Goal: Manage account settings

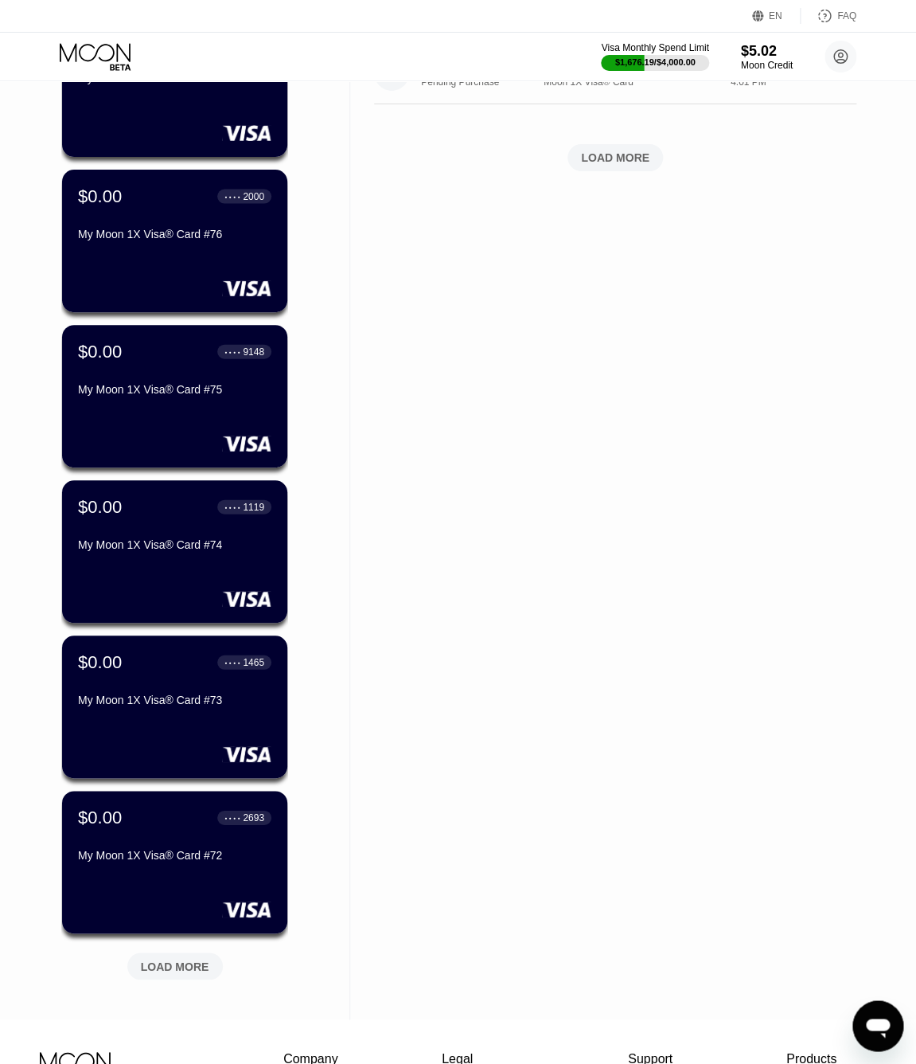
scroll to position [1001, 0]
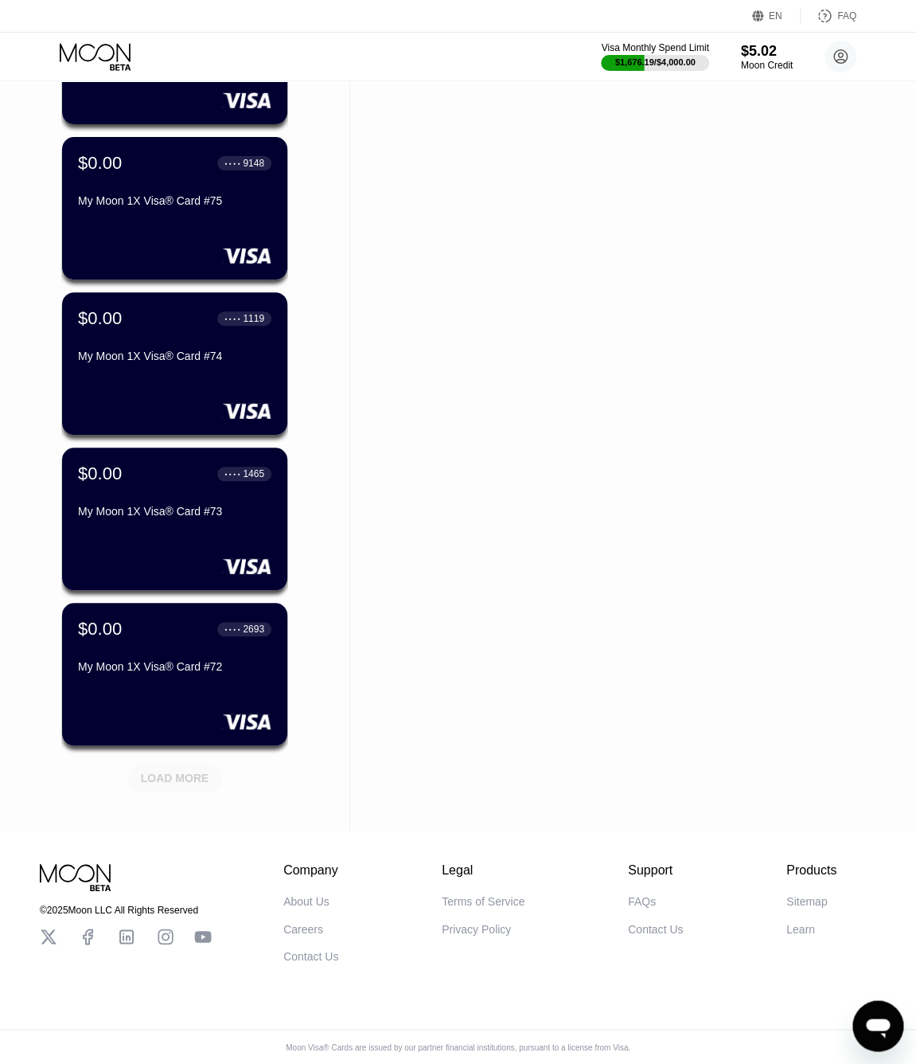
click at [183, 778] on div "LOAD MORE" at bounding box center [175, 778] width 68 height 14
click at [185, 778] on div "LOAD MORE" at bounding box center [175, 778] width 68 height 14
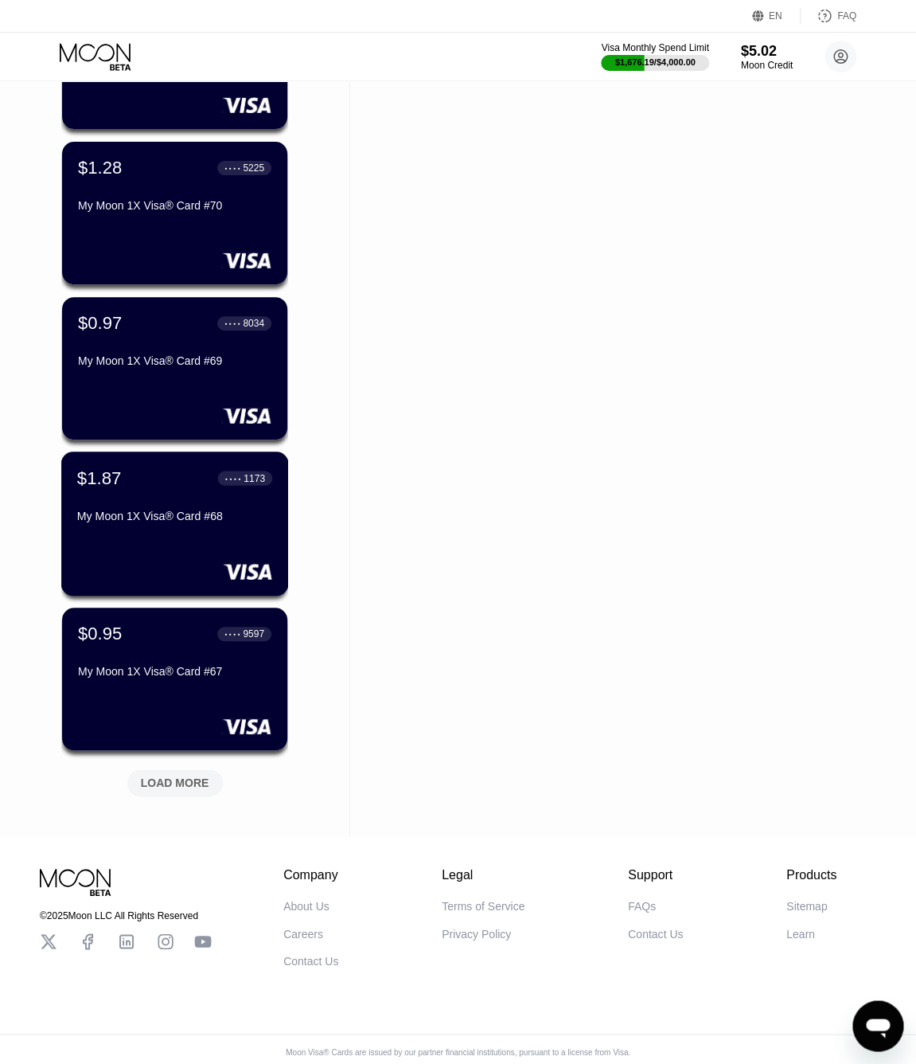
scroll to position [1777, 0]
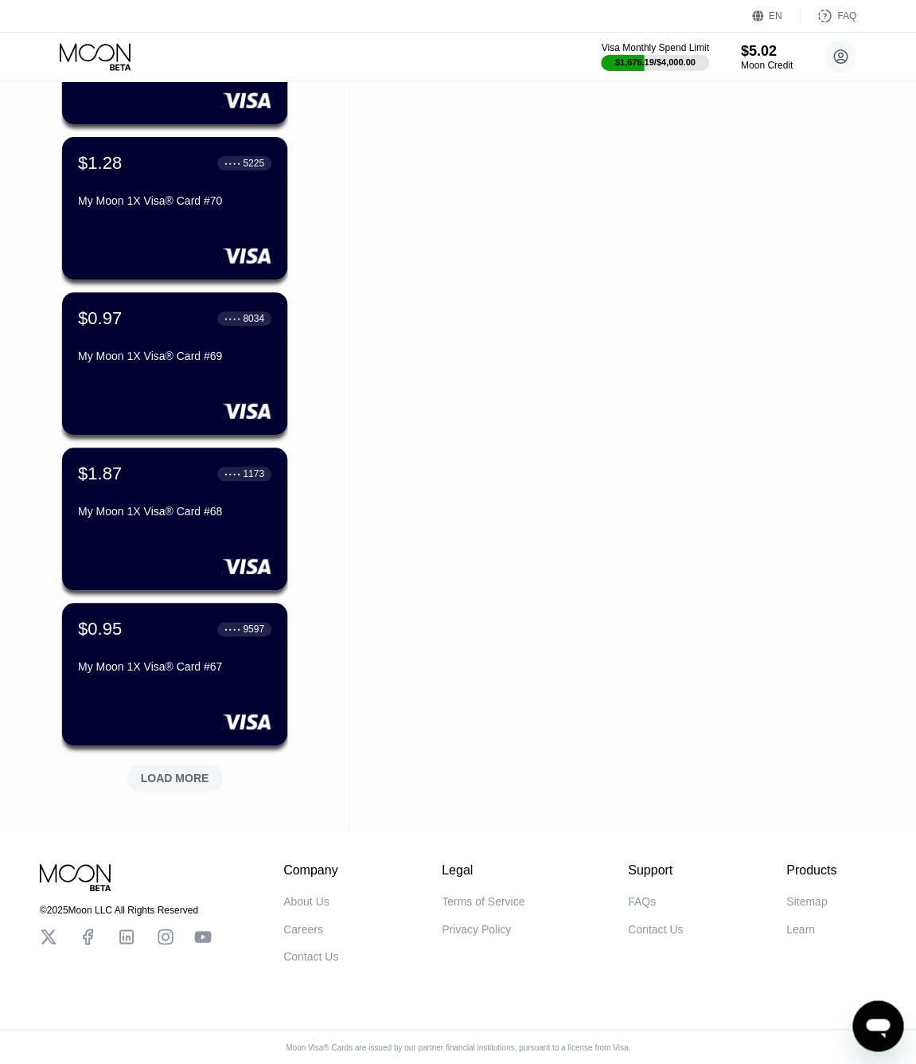
click at [185, 778] on div "LOAD MORE" at bounding box center [175, 778] width 68 height 14
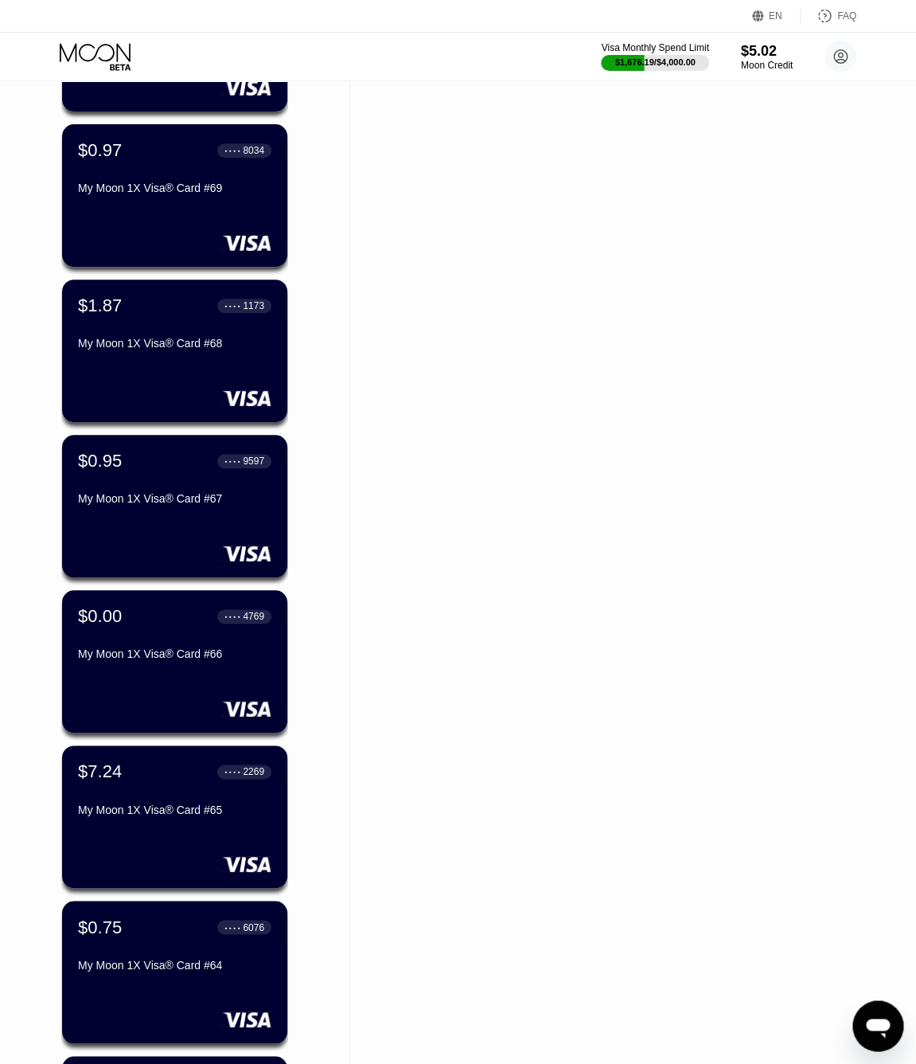
scroll to position [1970, 0]
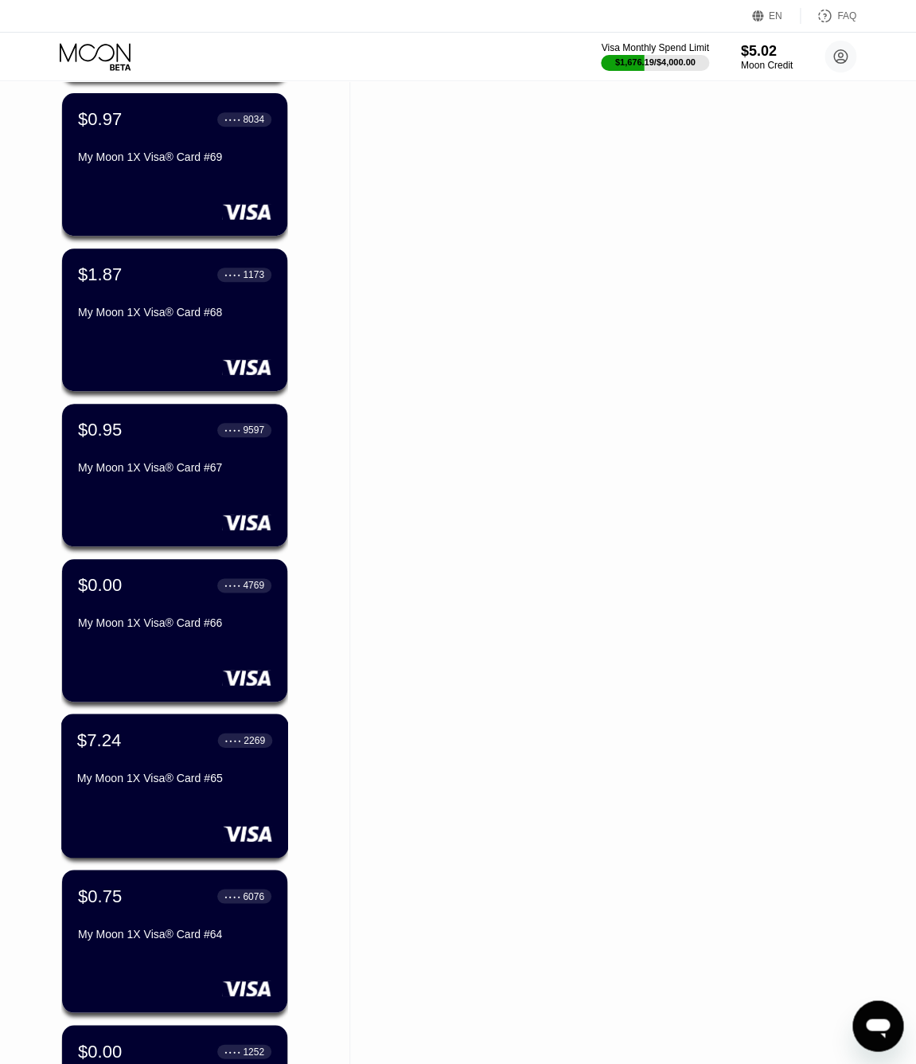
click at [185, 778] on div "My Moon 1X Visa® Card #65" at bounding box center [174, 777] width 195 height 13
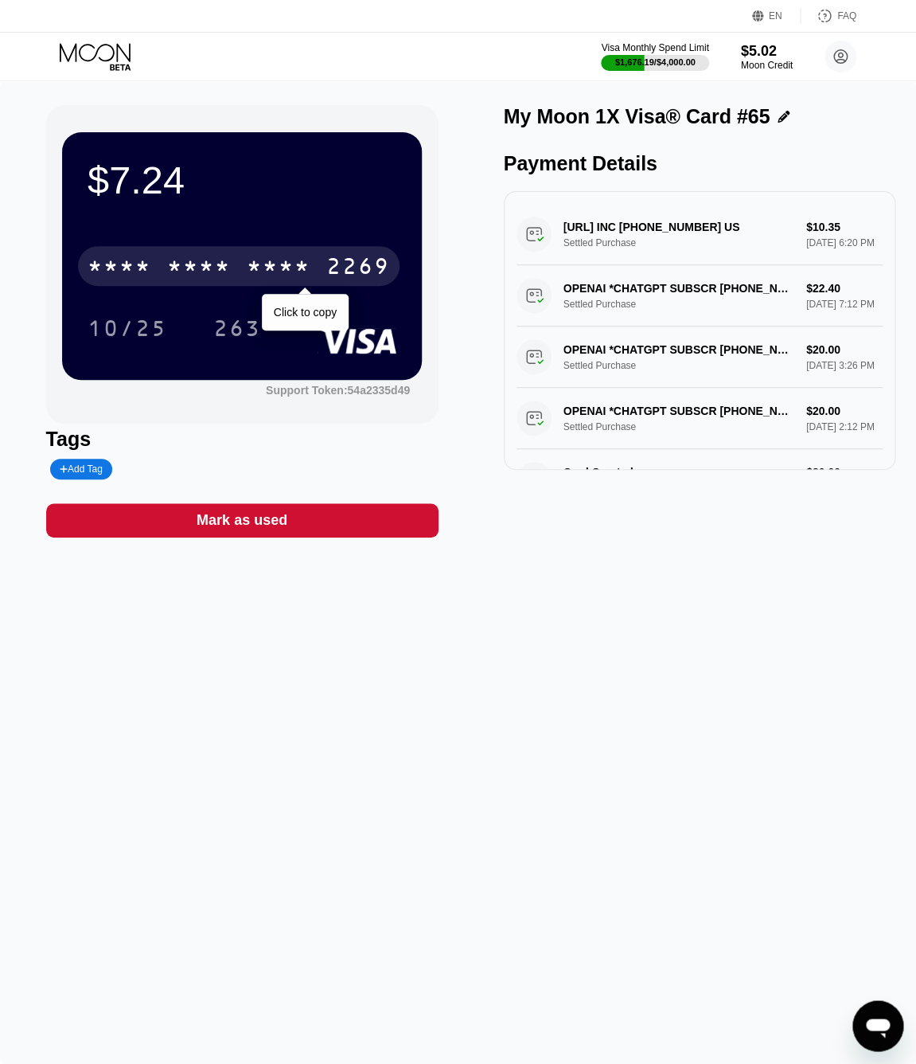
click at [161, 254] on div "* * * * * * * * * * * * 2269" at bounding box center [239, 266] width 322 height 40
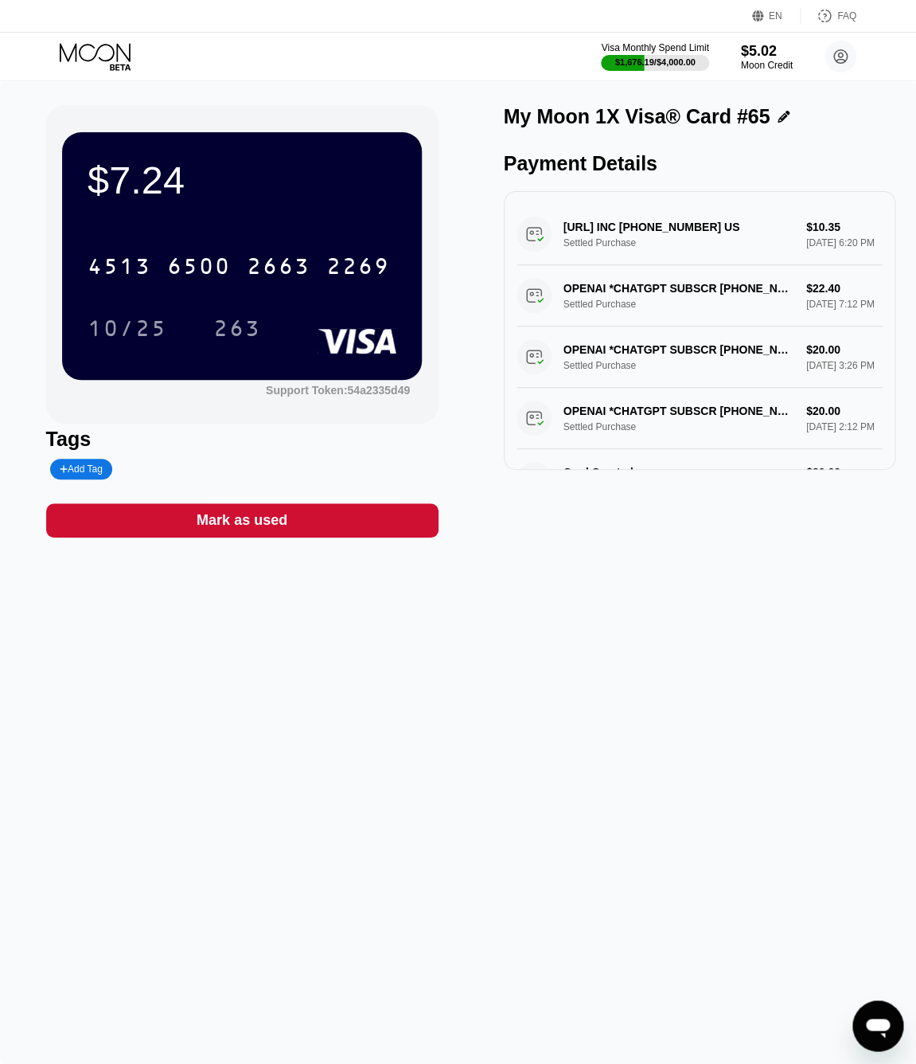
click at [225, 240] on div "4513 6500 2663 2269" at bounding box center [242, 261] width 309 height 54
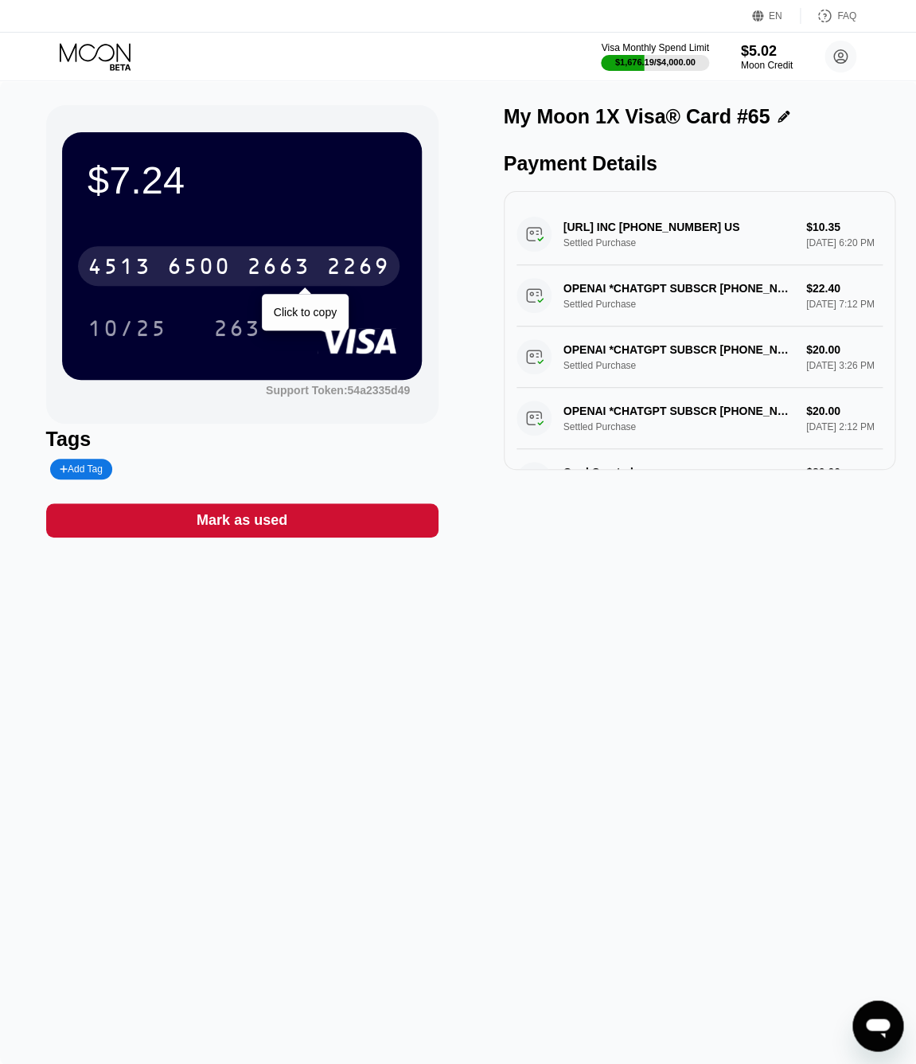
click at [240, 283] on div "4513 6500 2663 2269" at bounding box center [239, 266] width 322 height 40
click at [245, 263] on div "* * * * * * * * * * * * 2269" at bounding box center [239, 266] width 322 height 40
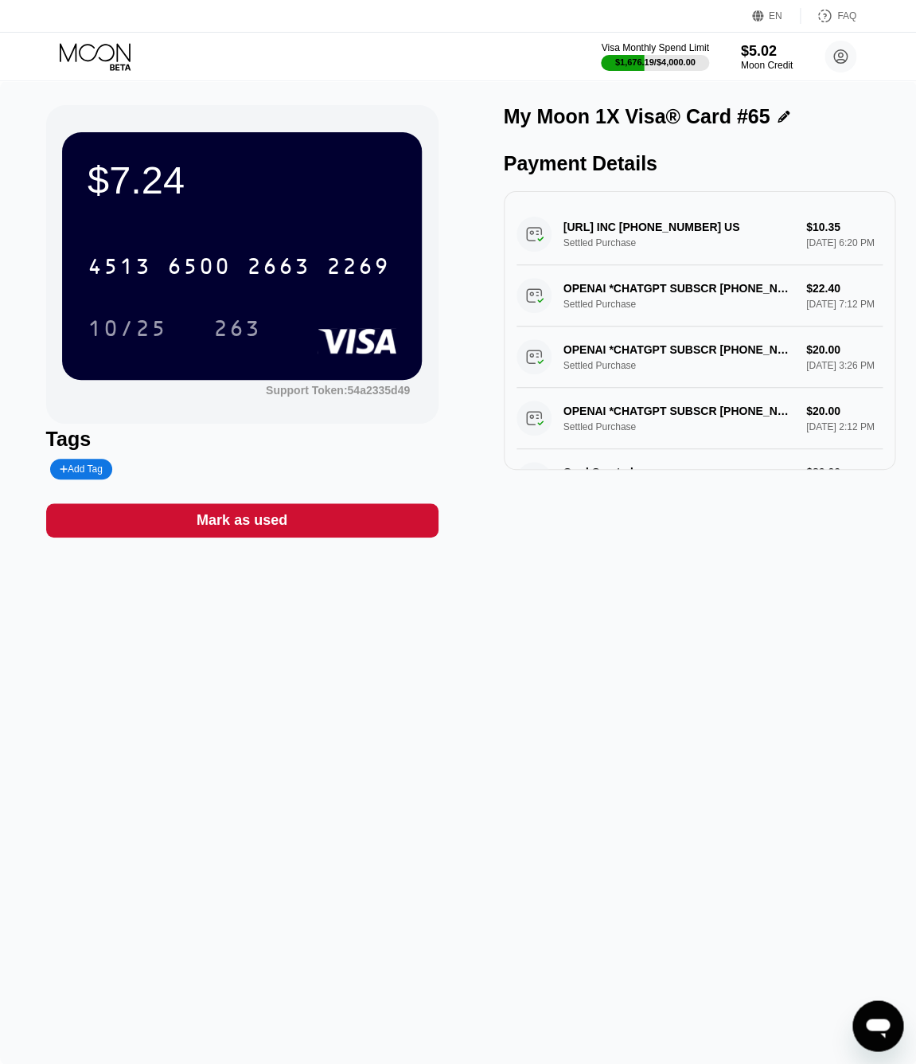
click at [108, 85] on div "$7.24 4513 6500 2663 2269 10/25 263 Support Token: 54a2335d49 Tags Add Tag Mark…" at bounding box center [458, 572] width 916 height 982
click at [101, 69] on icon at bounding box center [97, 57] width 74 height 28
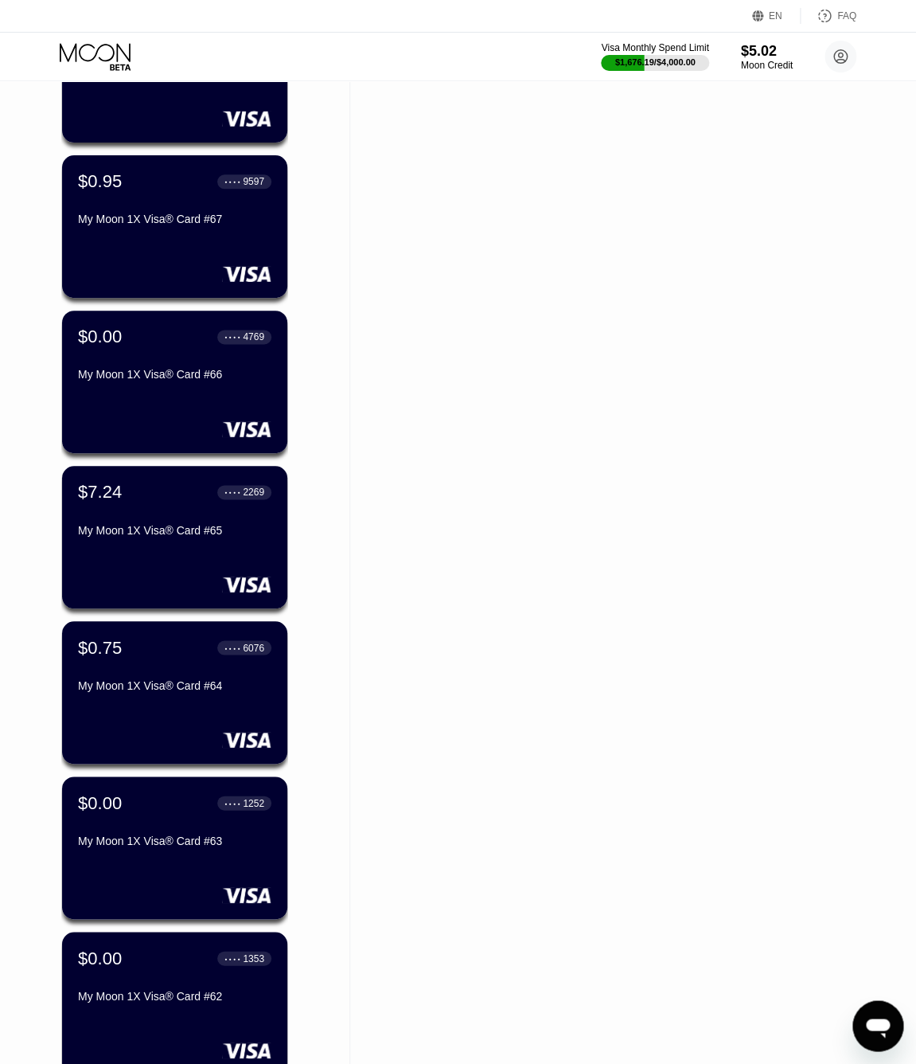
scroll to position [2553, 0]
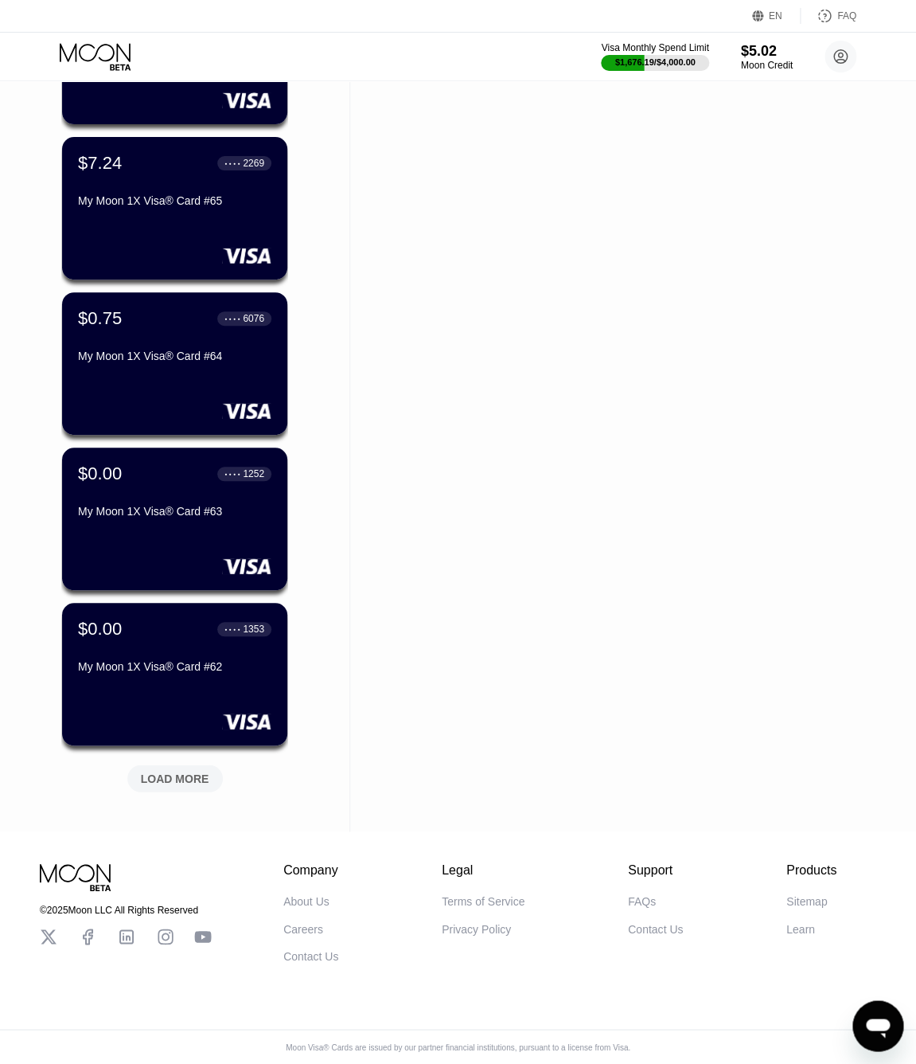
click at [200, 771] on div "LOAD MORE" at bounding box center [175, 778] width 68 height 14
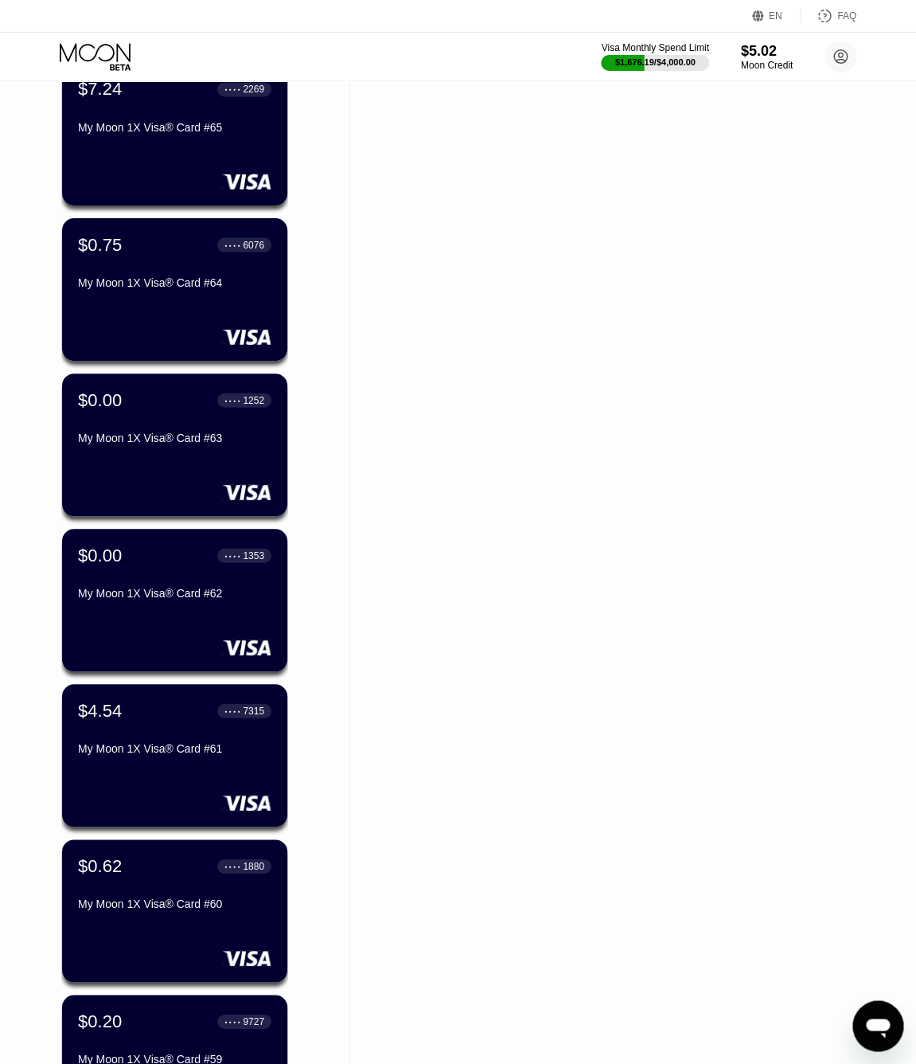
scroll to position [2624, 0]
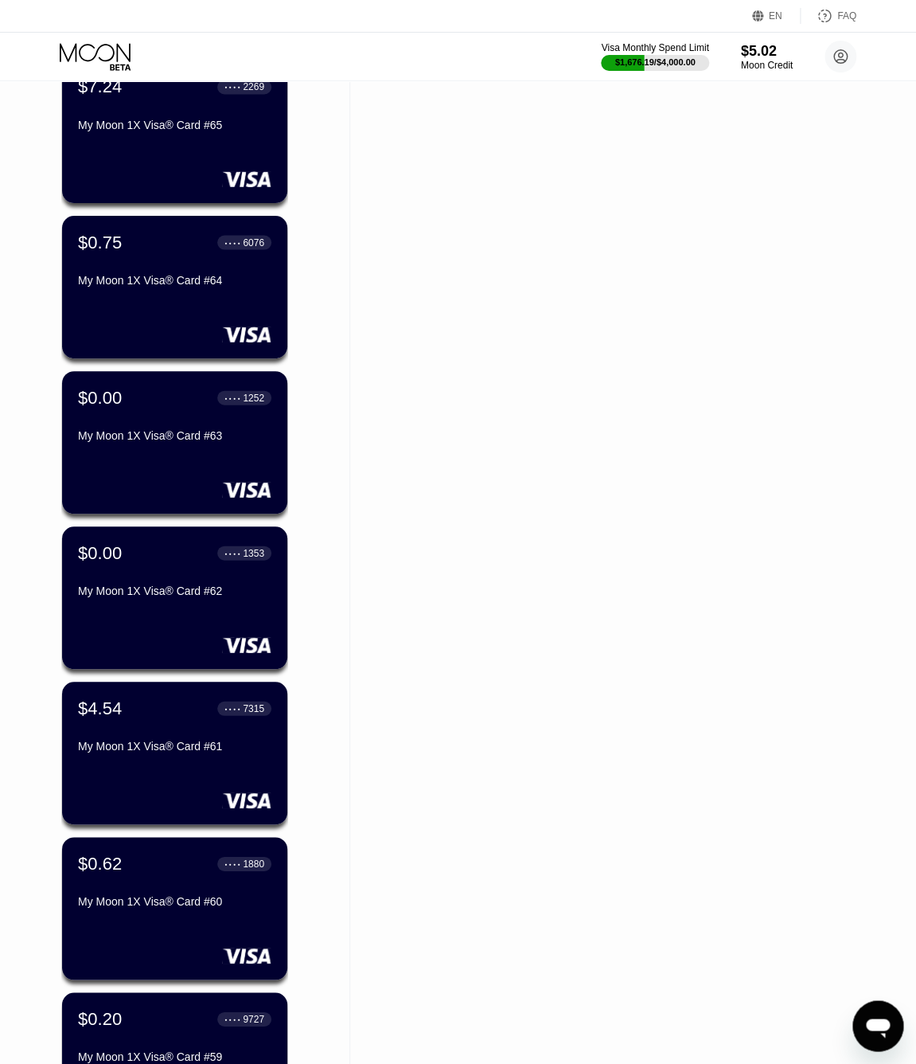
click at [209, 773] on div "$4.54 ● ● ● ● 7315 My Moon 1X Visa® Card #61" at bounding box center [174, 752] width 225 height 143
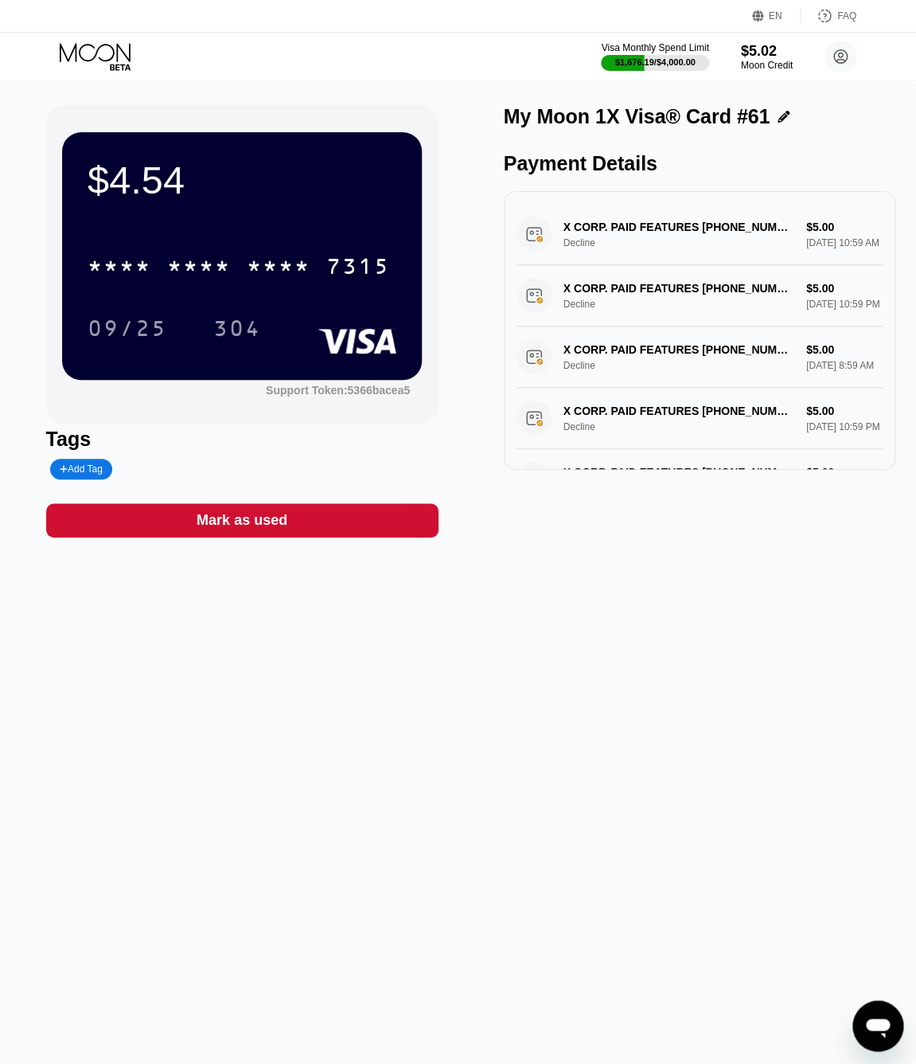
click at [320, 257] on div "* * * * * * * * * * * * 7315" at bounding box center [239, 266] width 322 height 40
click at [834, 64] on circle at bounding box center [841, 57] width 32 height 32
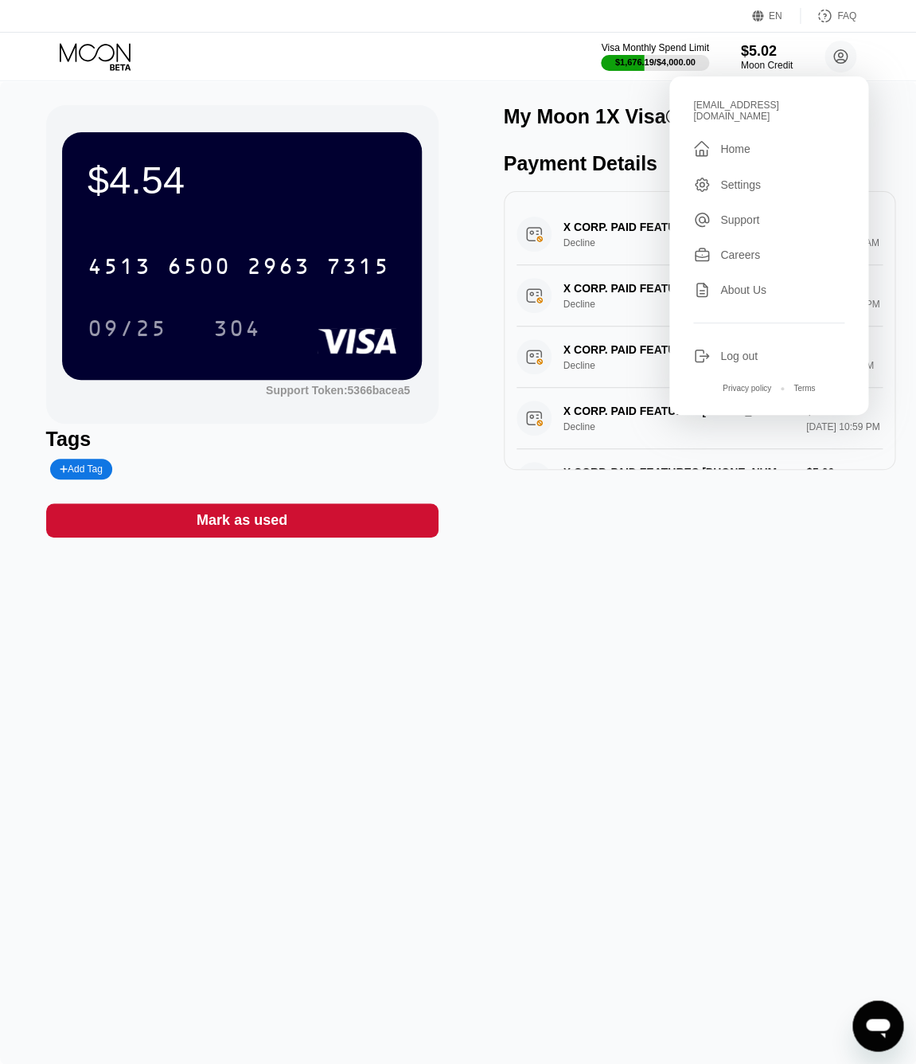
click at [748, 350] on div "Log out" at bounding box center [739, 356] width 37 height 13
click at [742, 350] on div "Log out" at bounding box center [739, 356] width 37 height 13
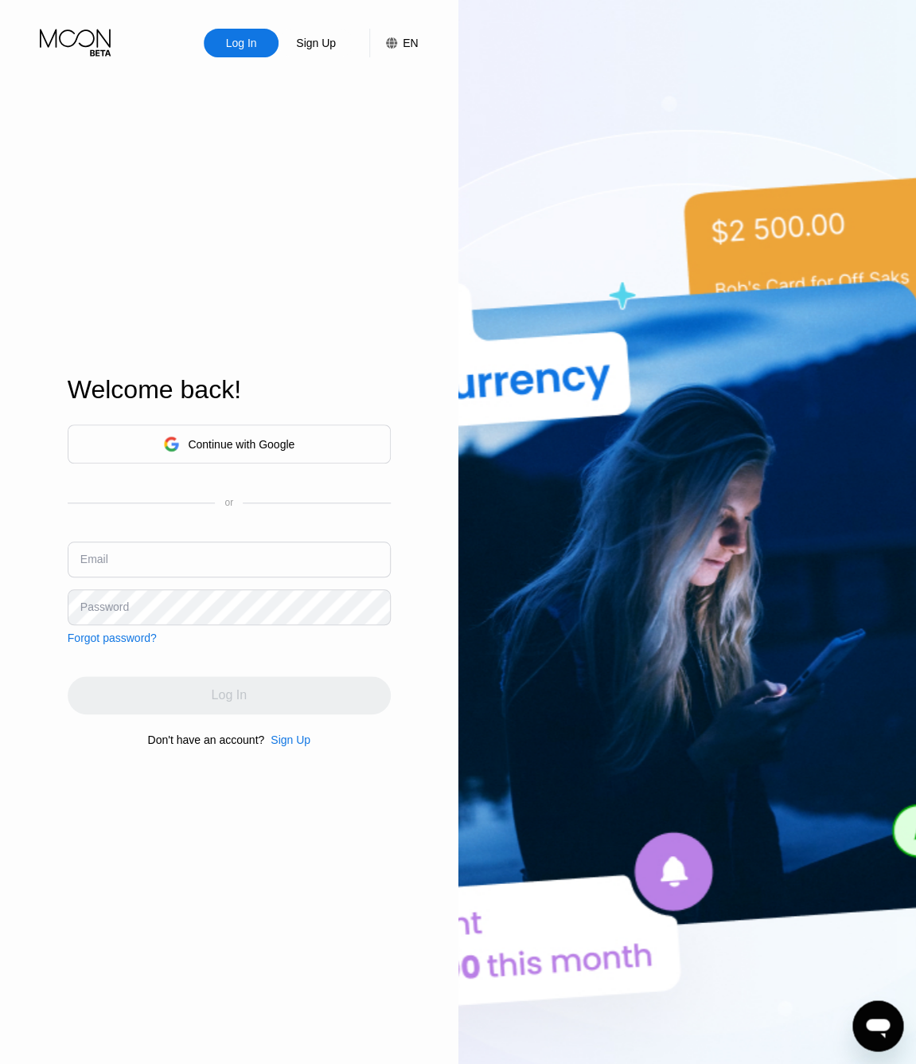
click at [275, 553] on input "text" at bounding box center [229, 559] width 323 height 36
paste input "[EMAIL_ADDRESS][DOMAIN_NAME]"
type input "[EMAIL_ADDRESS][DOMAIN_NAME]"
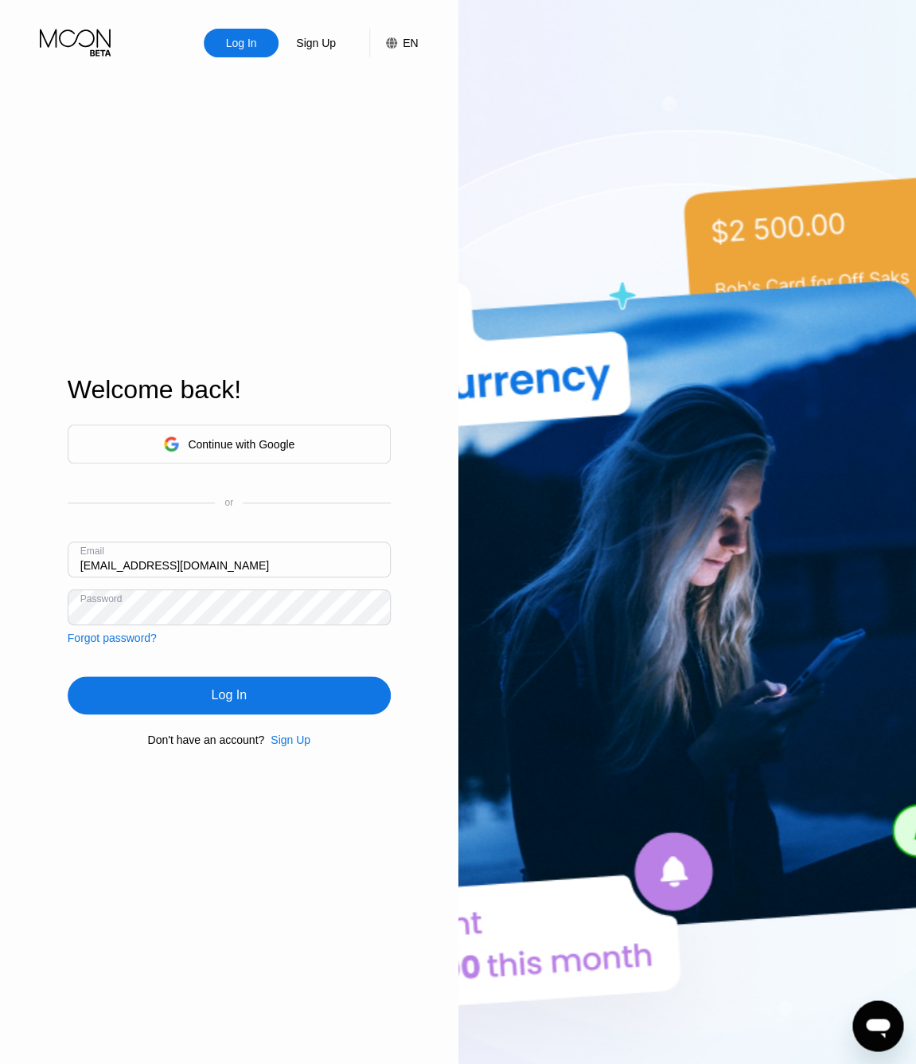
click at [233, 693] on div "Log In" at bounding box center [229, 695] width 35 height 16
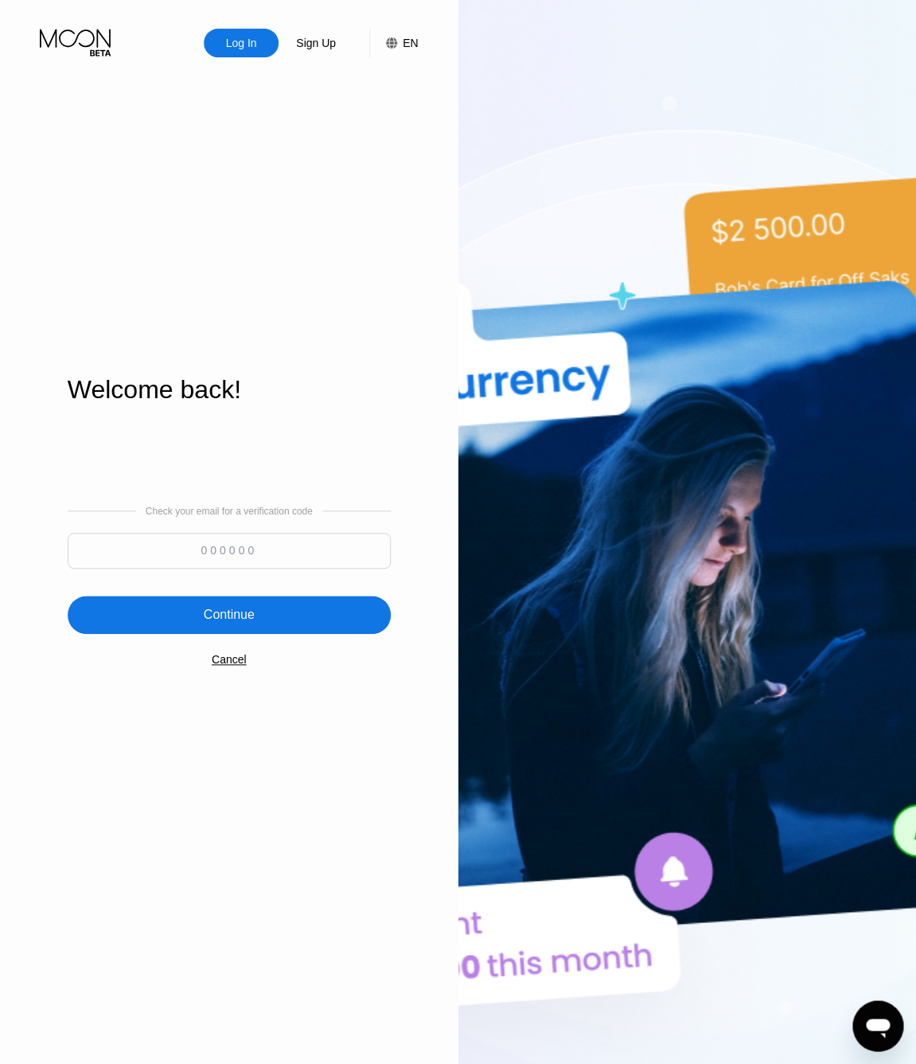
click at [137, 545] on input at bounding box center [229, 551] width 323 height 36
type input "406764"
click at [357, 627] on div "Continue" at bounding box center [229, 615] width 323 height 38
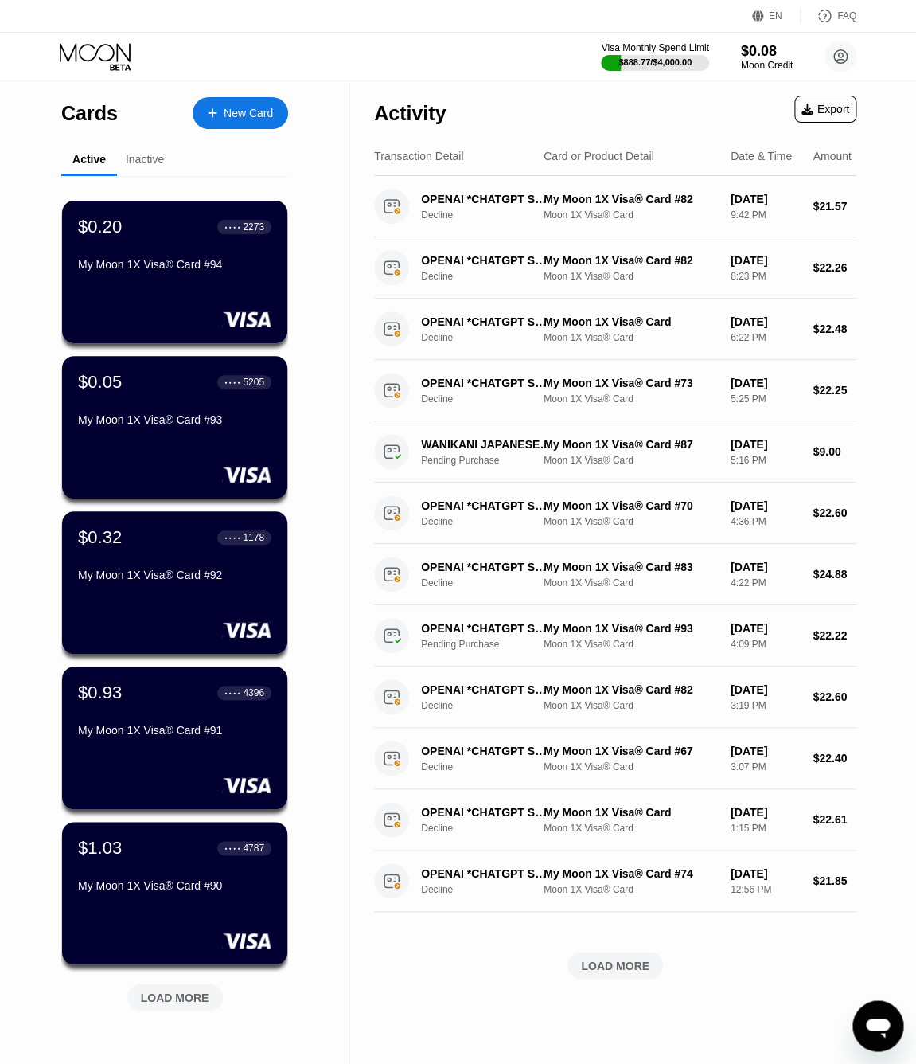
click at [188, 1014] on div "$0.20 ● ● ● ● 2273 My Moon 1X Visa® Card #94 $0.05 ● ● ● ● 5205 My Moon 1X Visa…" at bounding box center [174, 605] width 227 height 858
click at [188, 1008] on div "LOAD MORE" at bounding box center [175, 996] width 96 height 27
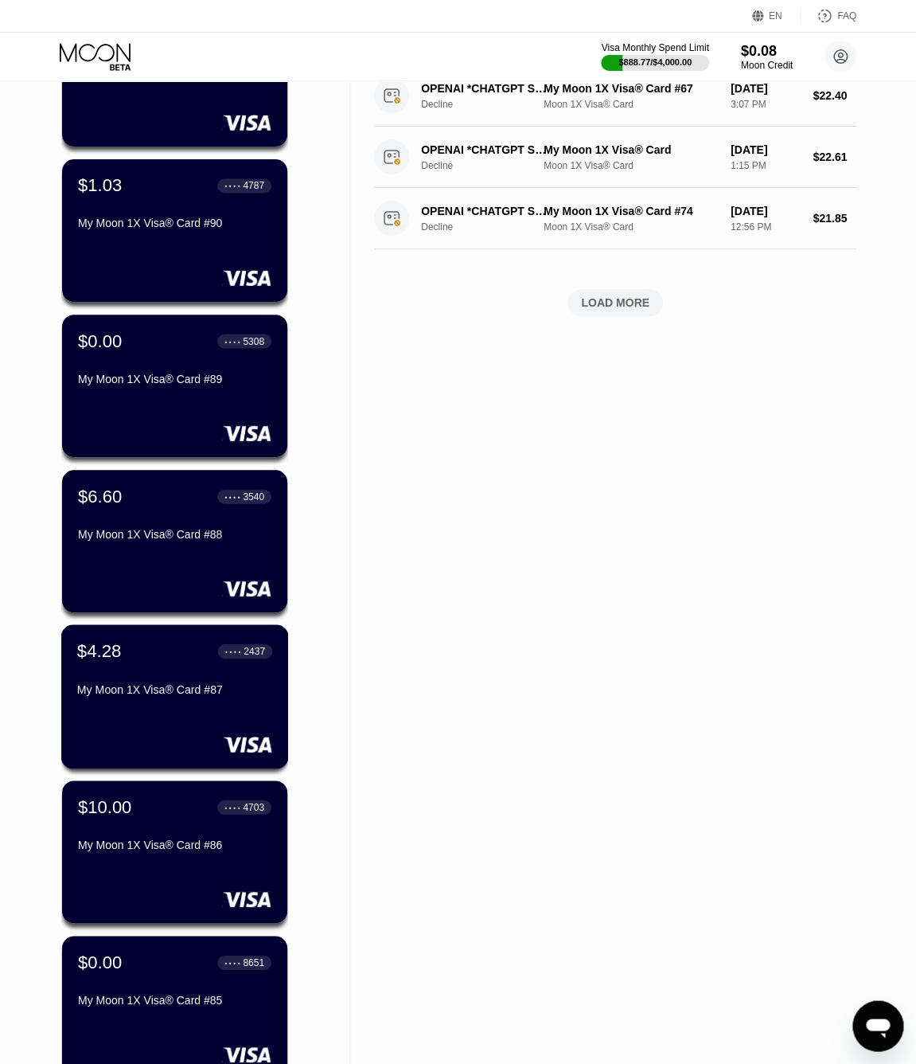
scroll to position [669, 0]
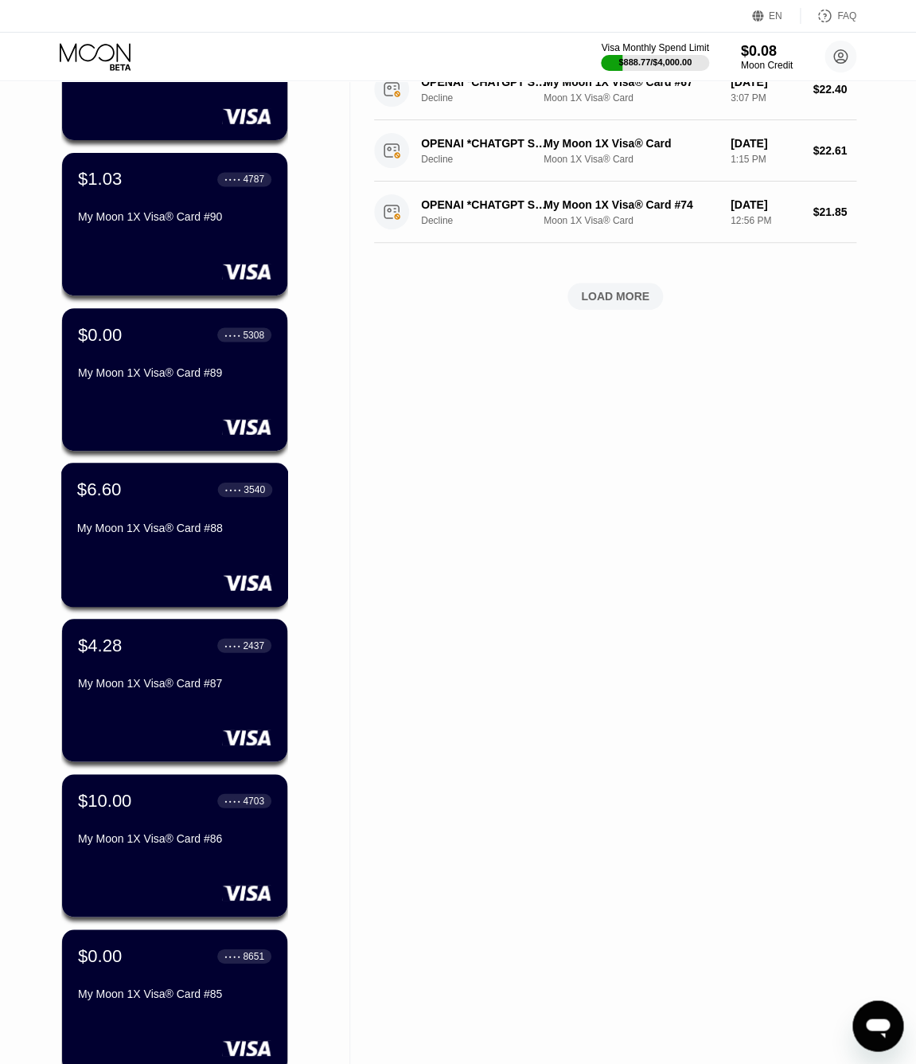
click at [161, 547] on div "$6.60 ● ● ● ● 3540 My Moon 1X Visa® Card #88" at bounding box center [175, 535] width 228 height 144
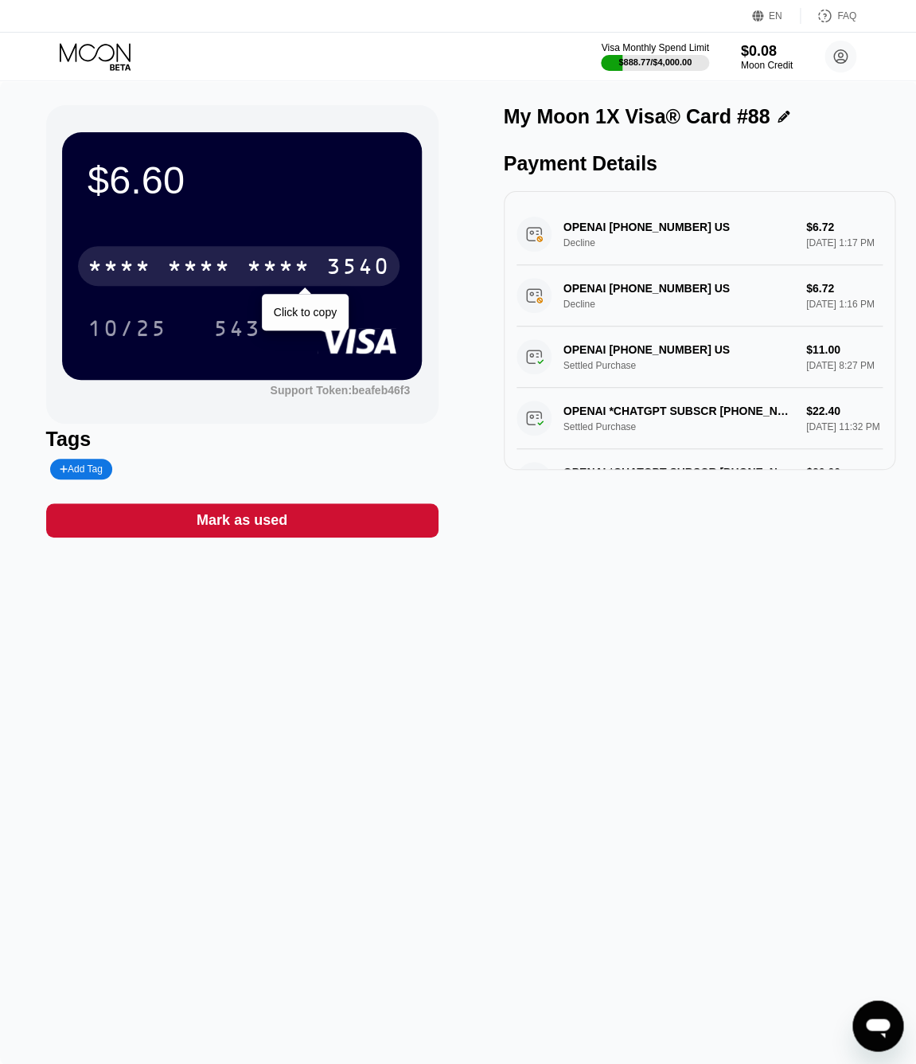
click at [314, 271] on div "* * * * * * * * * * * * 3540" at bounding box center [239, 266] width 322 height 40
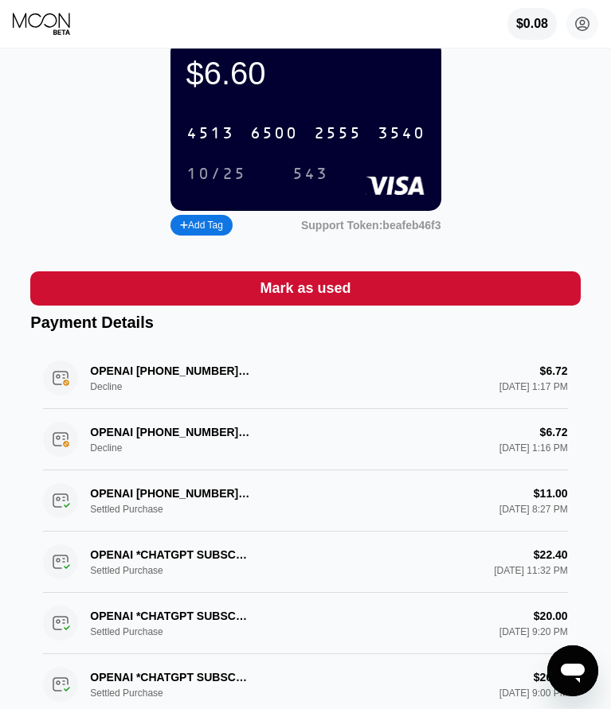
scroll to position [77, 0]
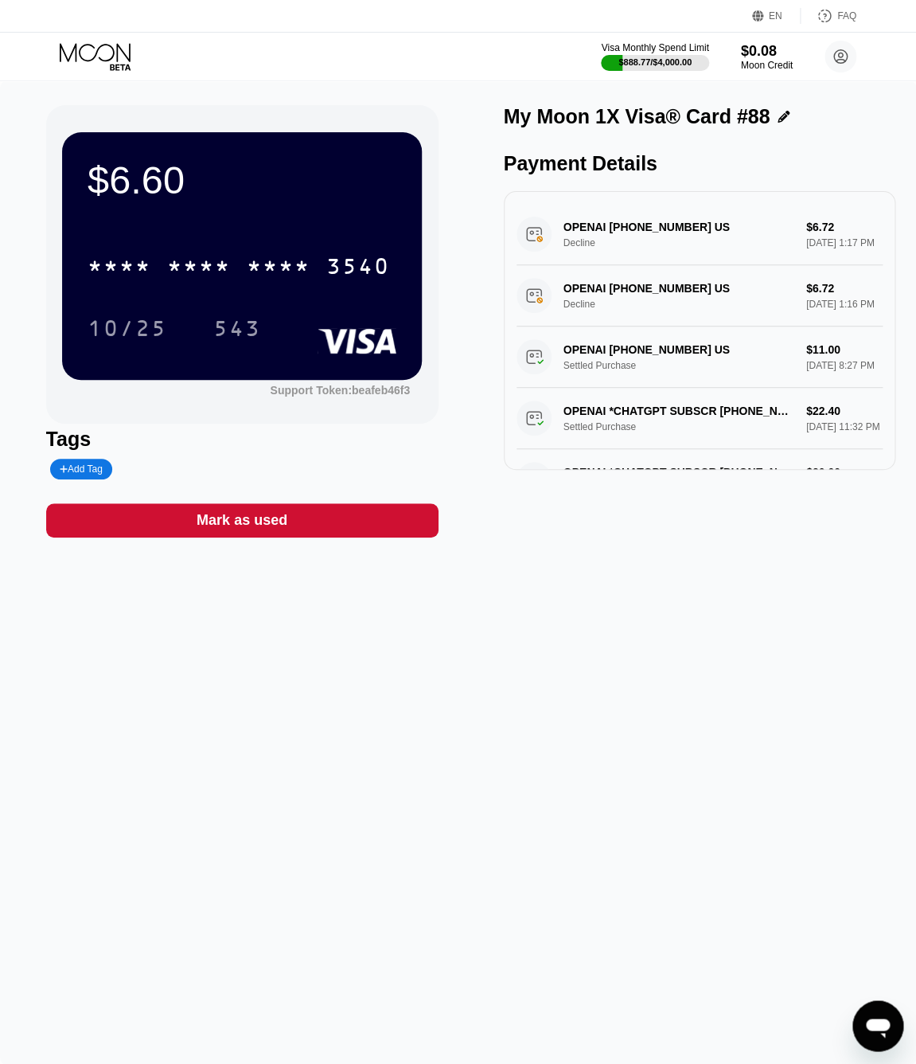
click at [107, 59] on icon at bounding box center [97, 57] width 74 height 28
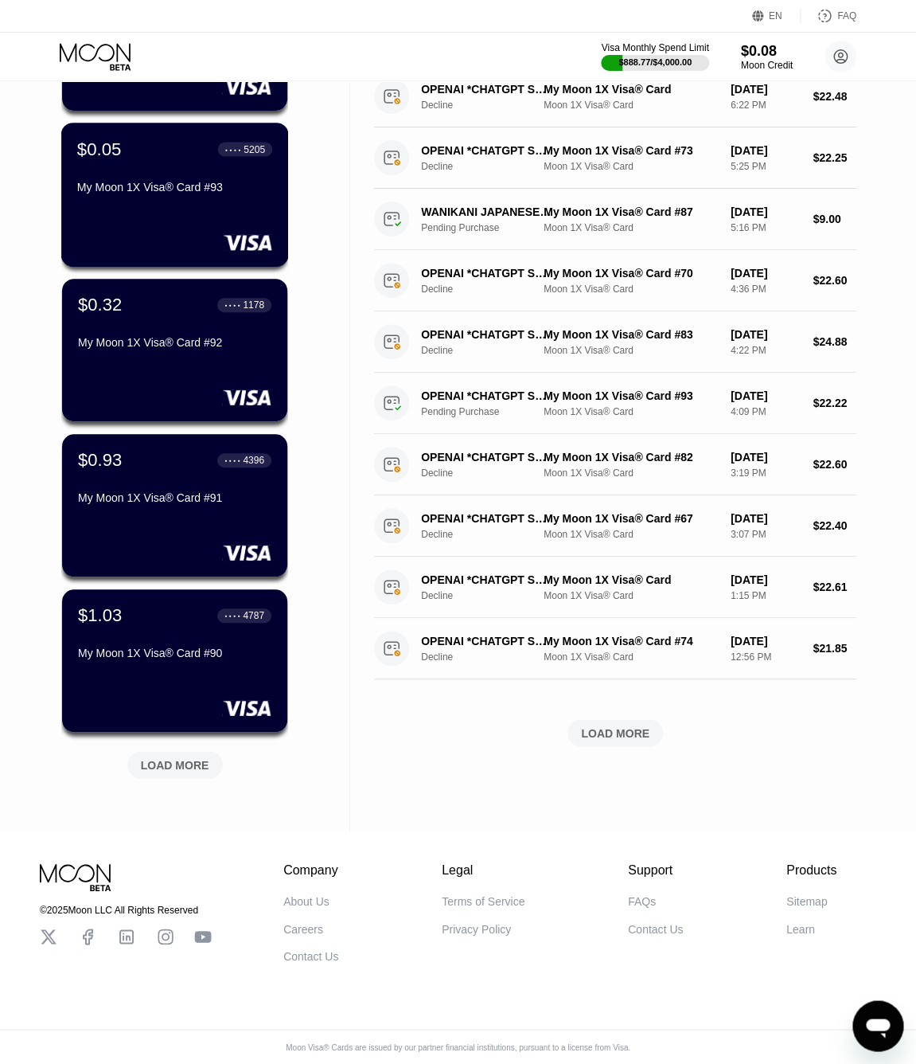
scroll to position [271, 0]
click at [172, 709] on div "LOAD MORE" at bounding box center [175, 764] width 96 height 27
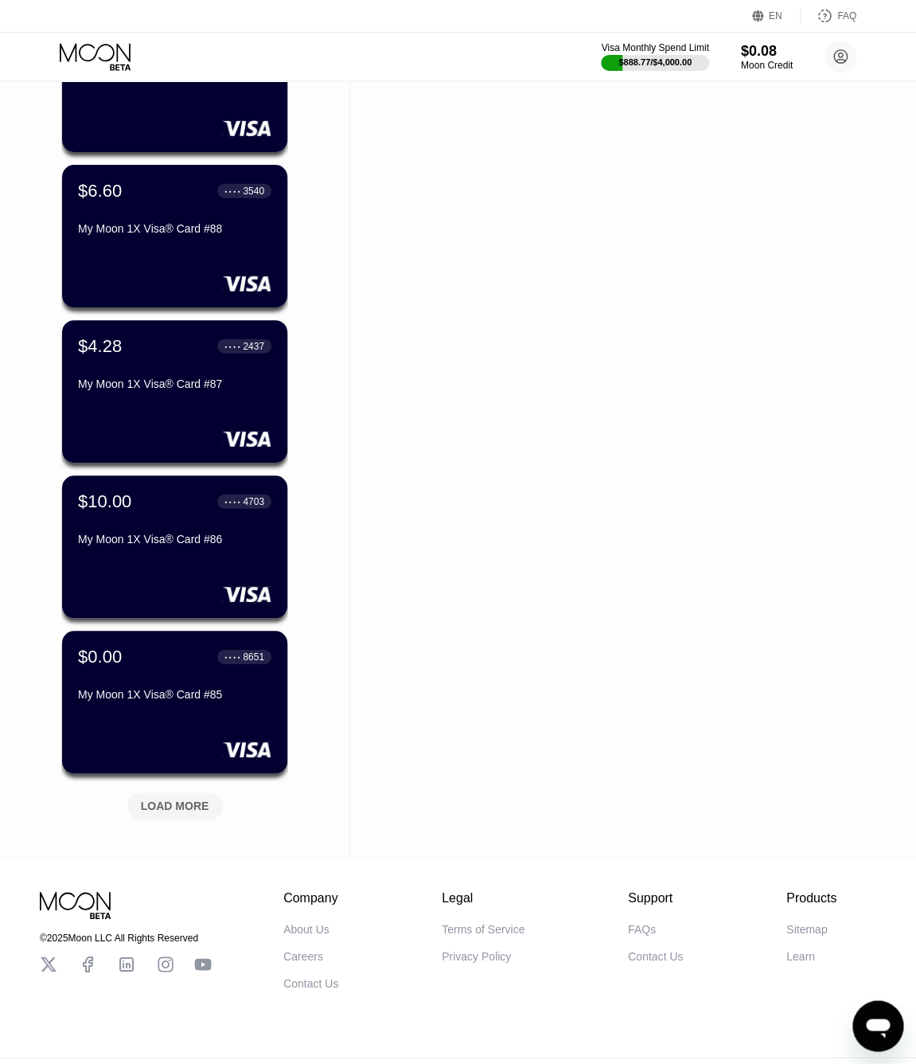
scroll to position [1001, 0]
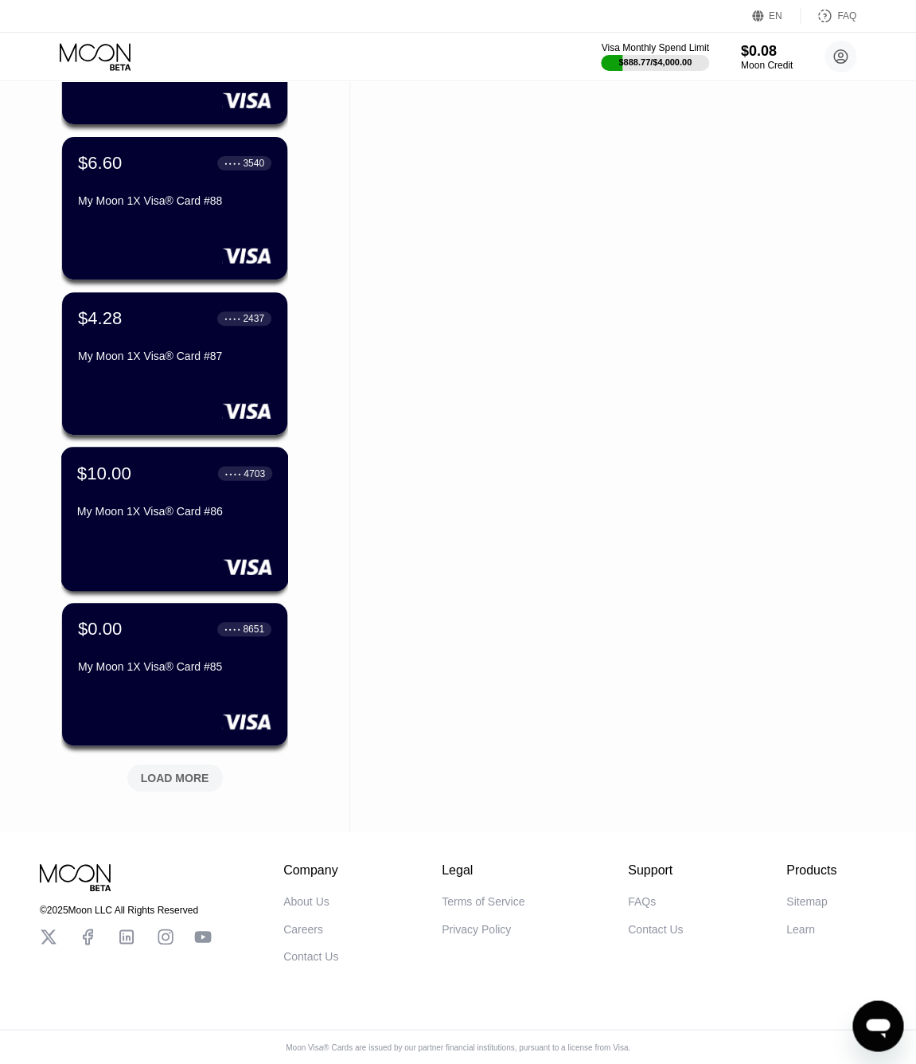
click at [188, 490] on div "$10.00 ● ● ● ● 4703 My Moon 1X Visa® Card #86" at bounding box center [174, 493] width 195 height 61
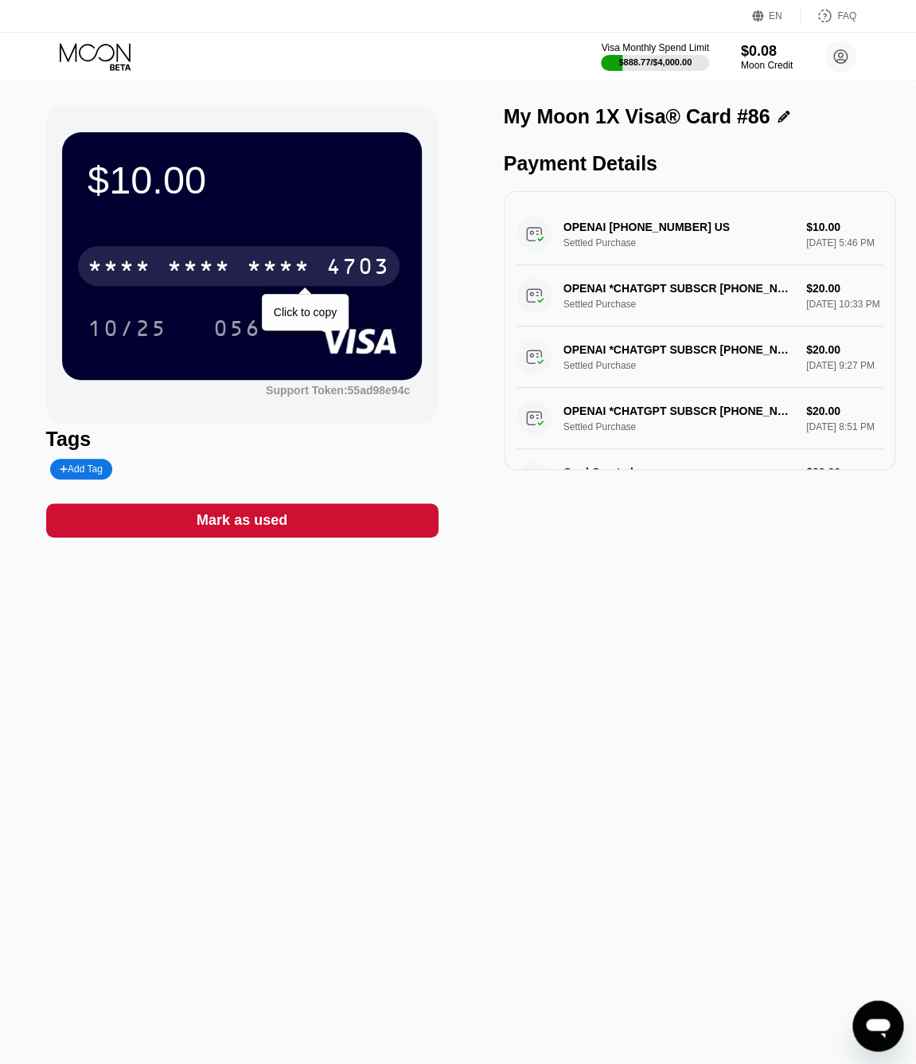
click at [324, 276] on div "* * * * * * * * * * * * 4703" at bounding box center [239, 266] width 322 height 40
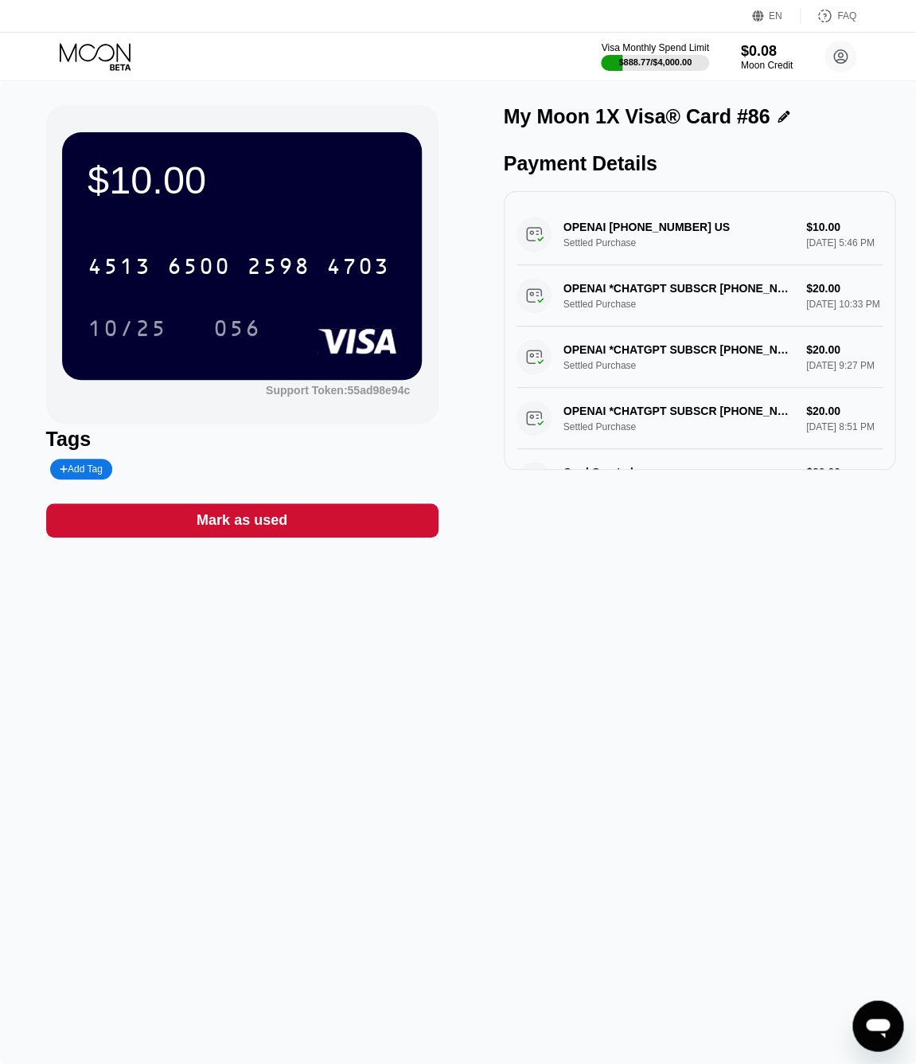
click at [96, 57] on icon at bounding box center [95, 52] width 71 height 18
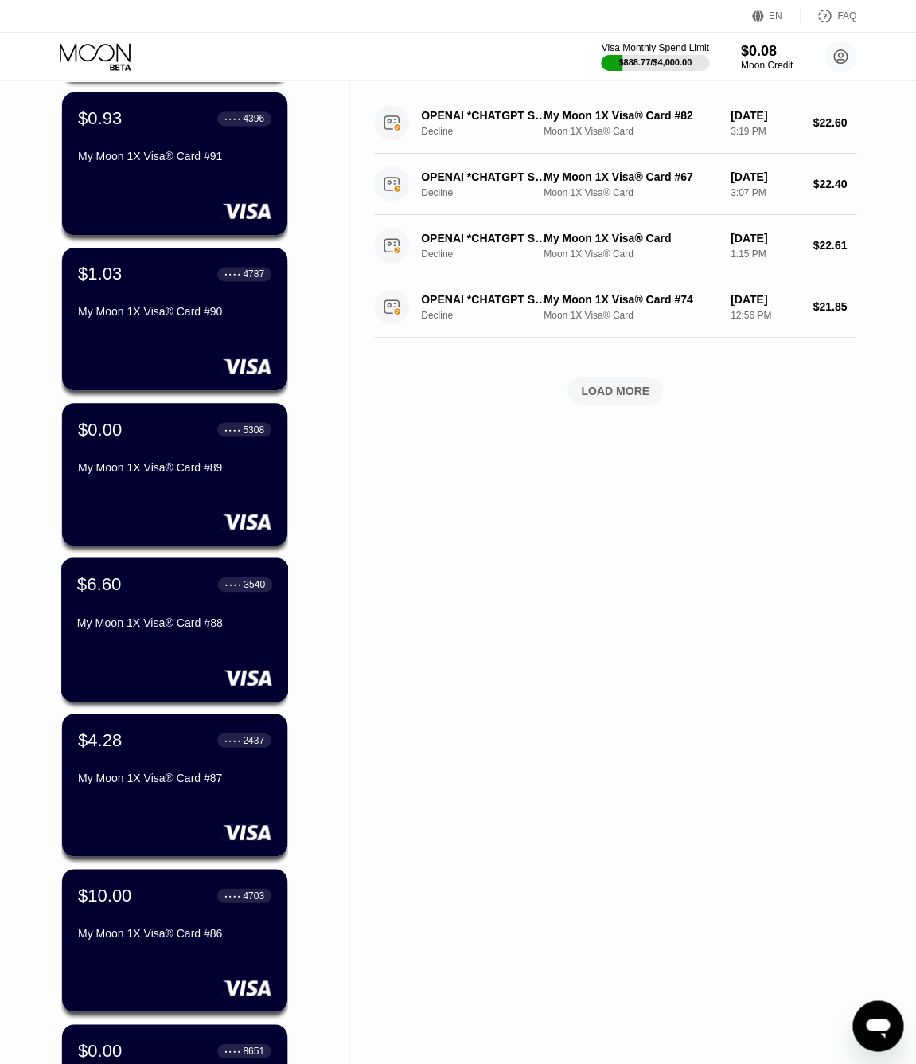
scroll to position [593, 0]
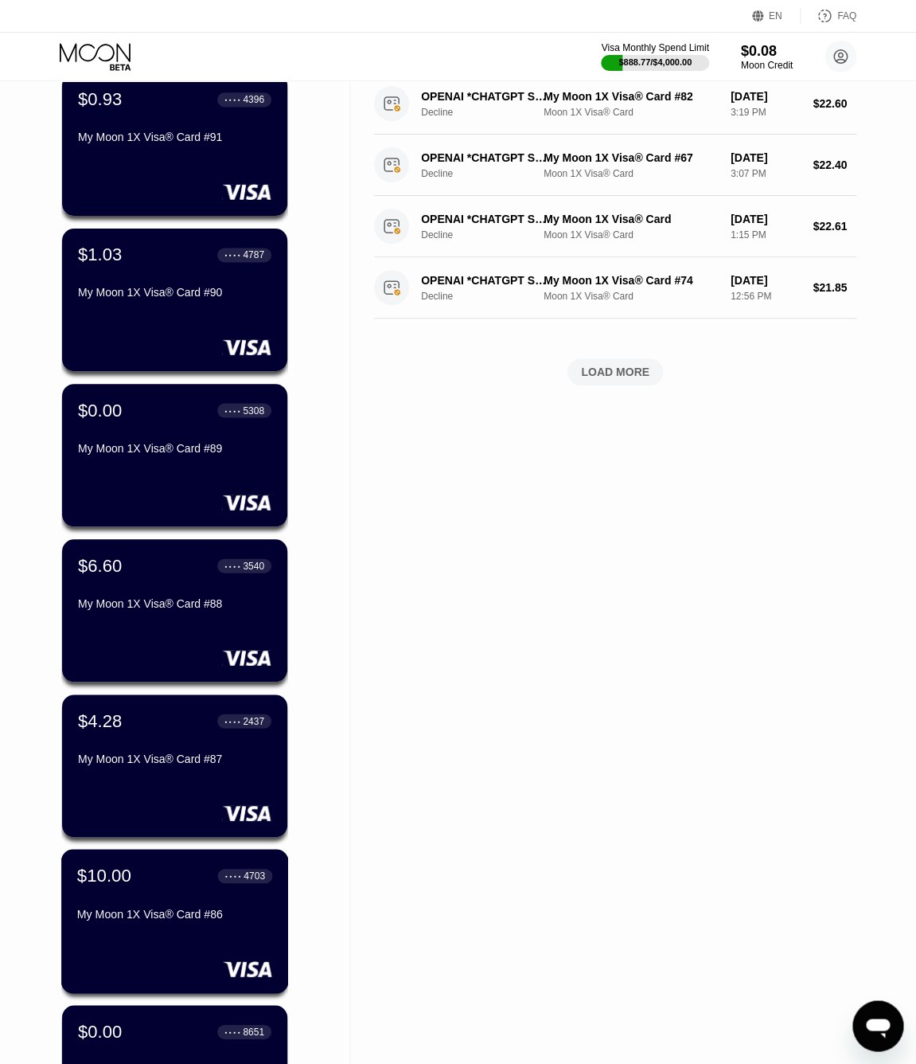
click at [168, 709] on div "$10.00 ● ● ● ● 4703 My Moon 1X Visa® Card #86" at bounding box center [174, 895] width 195 height 61
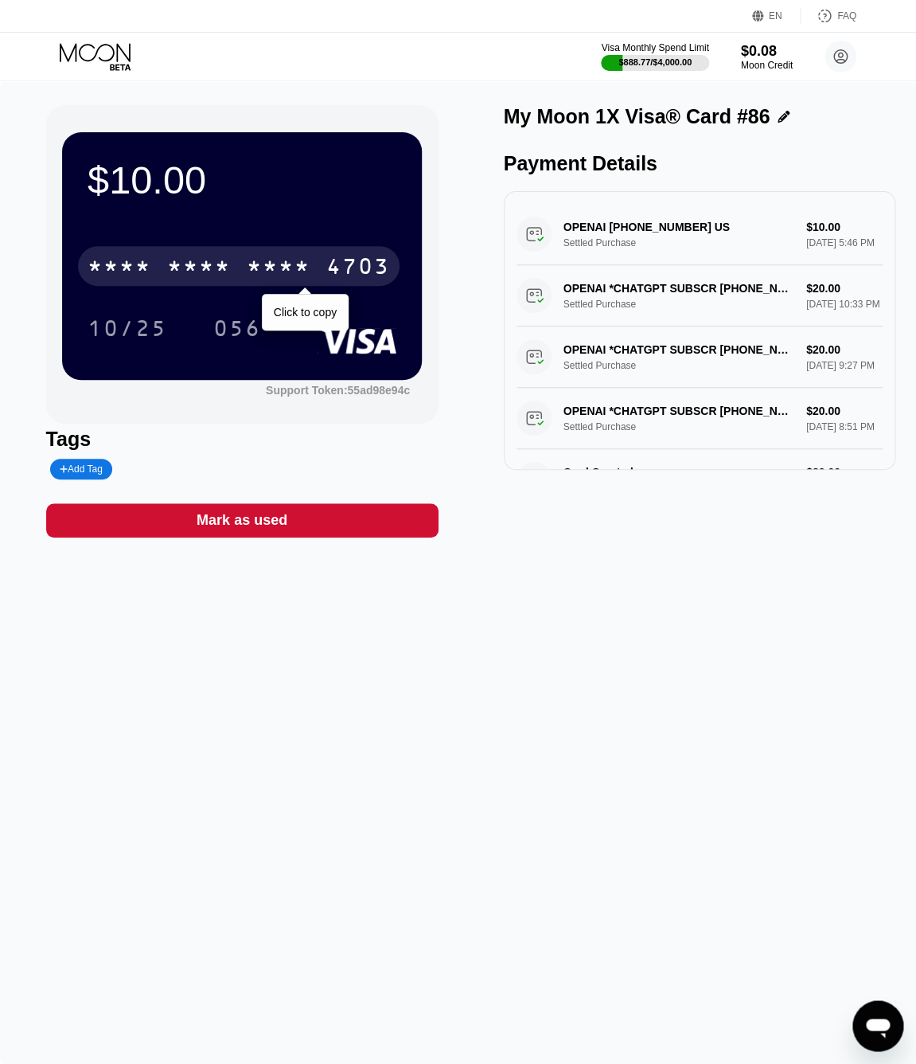
click at [270, 269] on div "* * * *" at bounding box center [279, 268] width 64 height 25
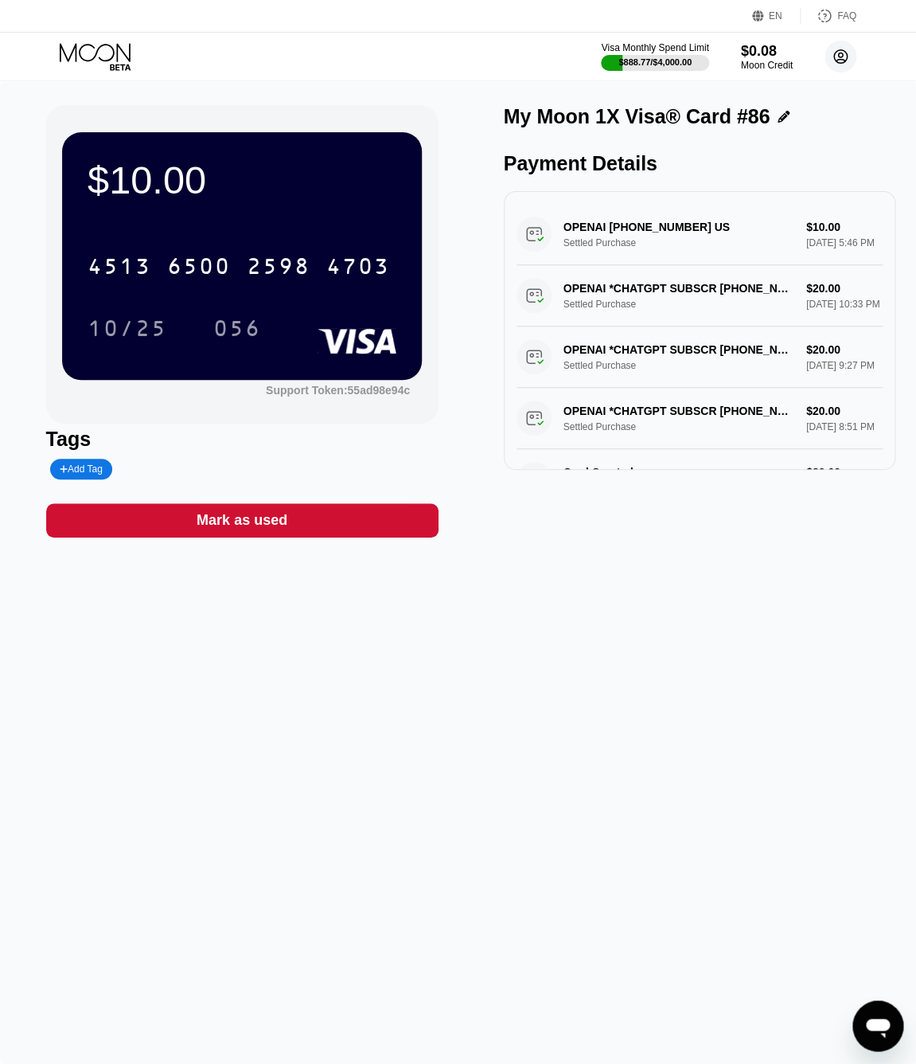
click at [610, 53] on icon at bounding box center [841, 57] width 14 height 14
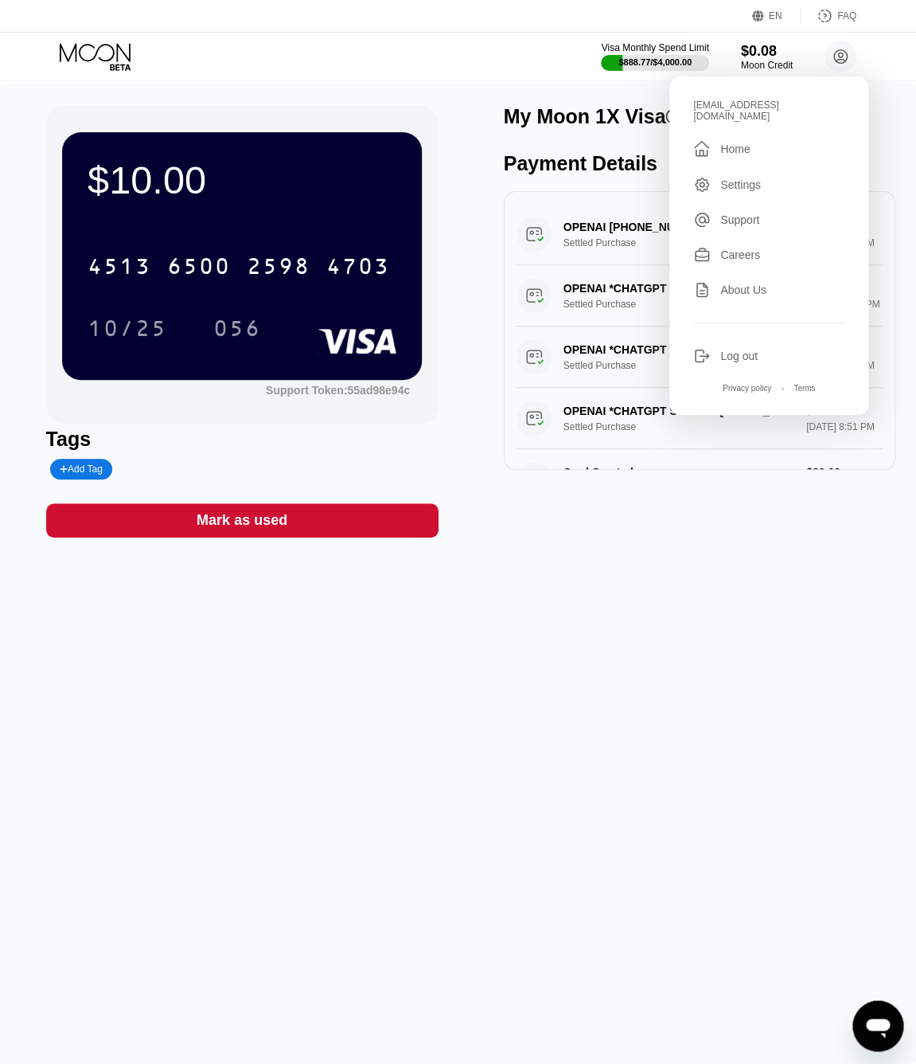
click at [610, 350] on div "Log out" at bounding box center [739, 356] width 37 height 13
